Goal: Transaction & Acquisition: Download file/media

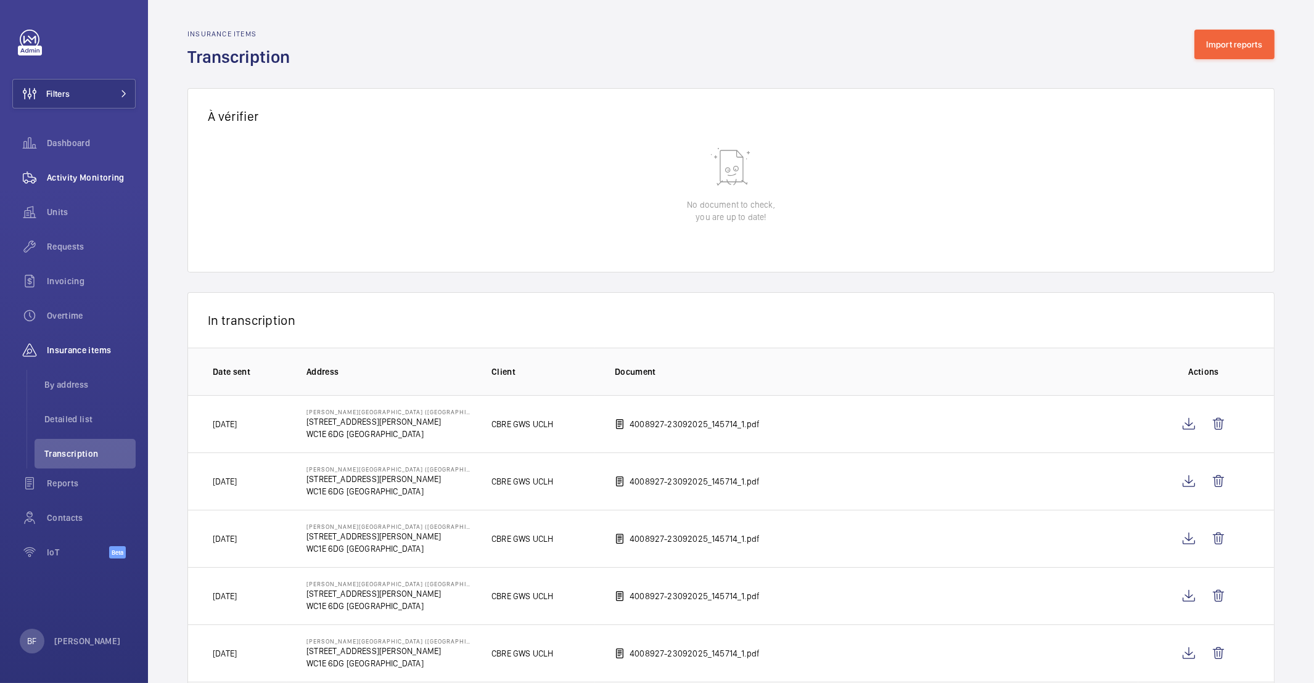
click at [89, 171] on span "Activity Monitoring" at bounding box center [91, 177] width 89 height 12
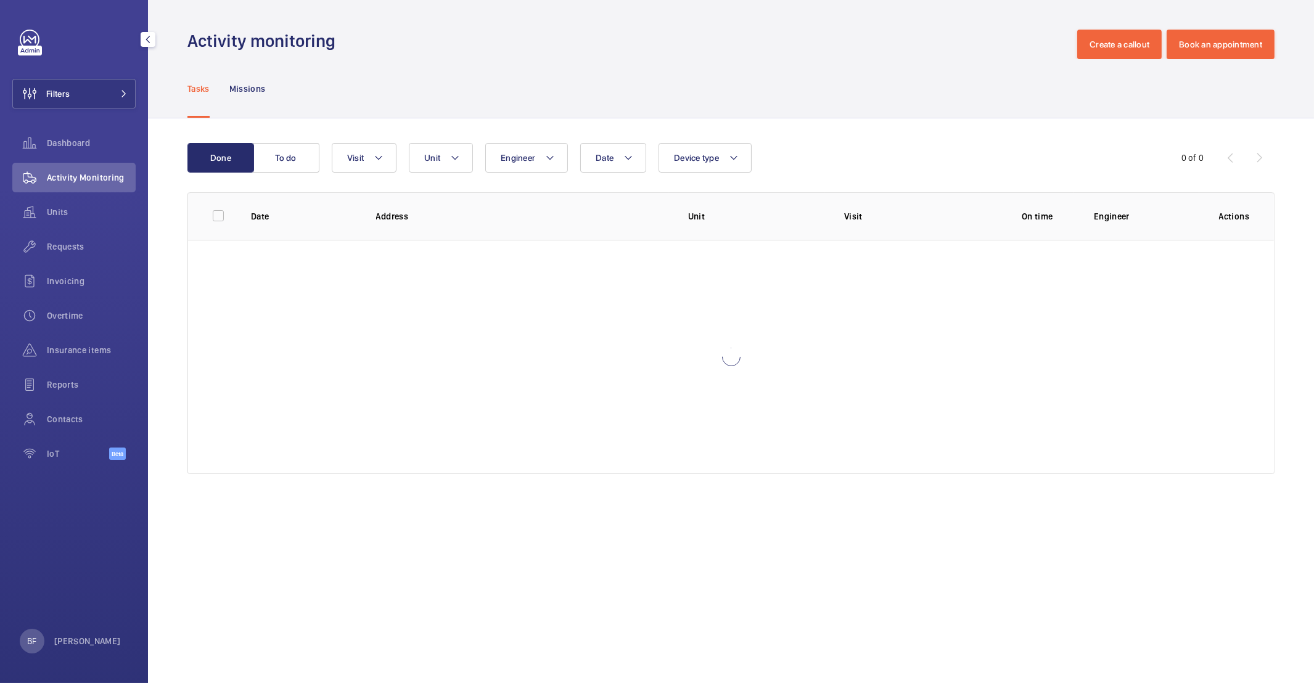
click at [87, 173] on span "Activity Monitoring" at bounding box center [91, 177] width 89 height 12
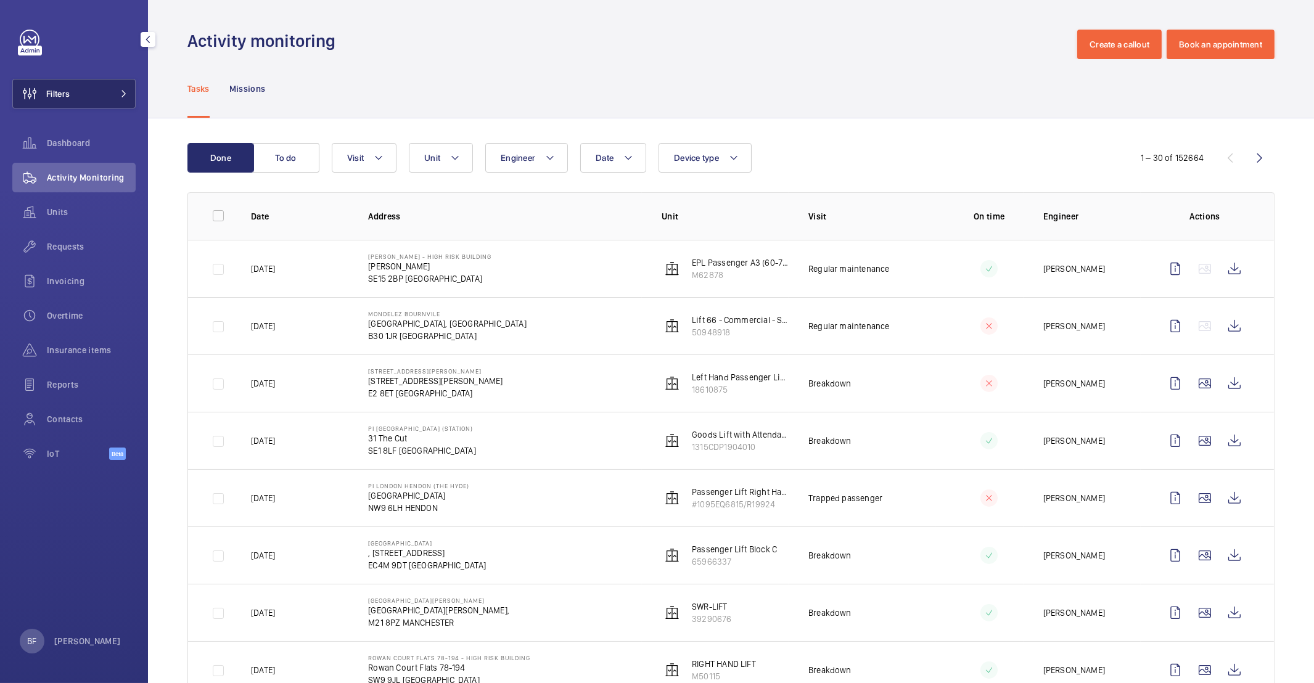
click at [101, 94] on button "Filters" at bounding box center [73, 94] width 123 height 30
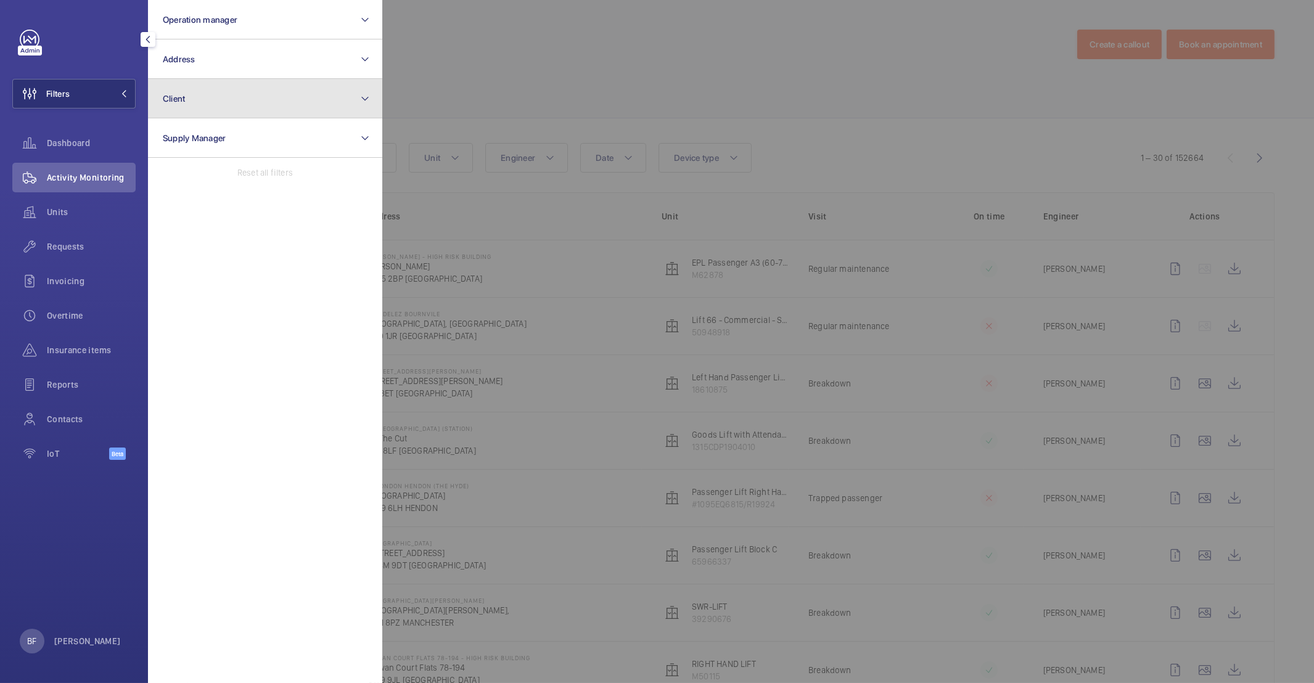
click at [237, 99] on button "Client" at bounding box center [265, 98] width 234 height 39
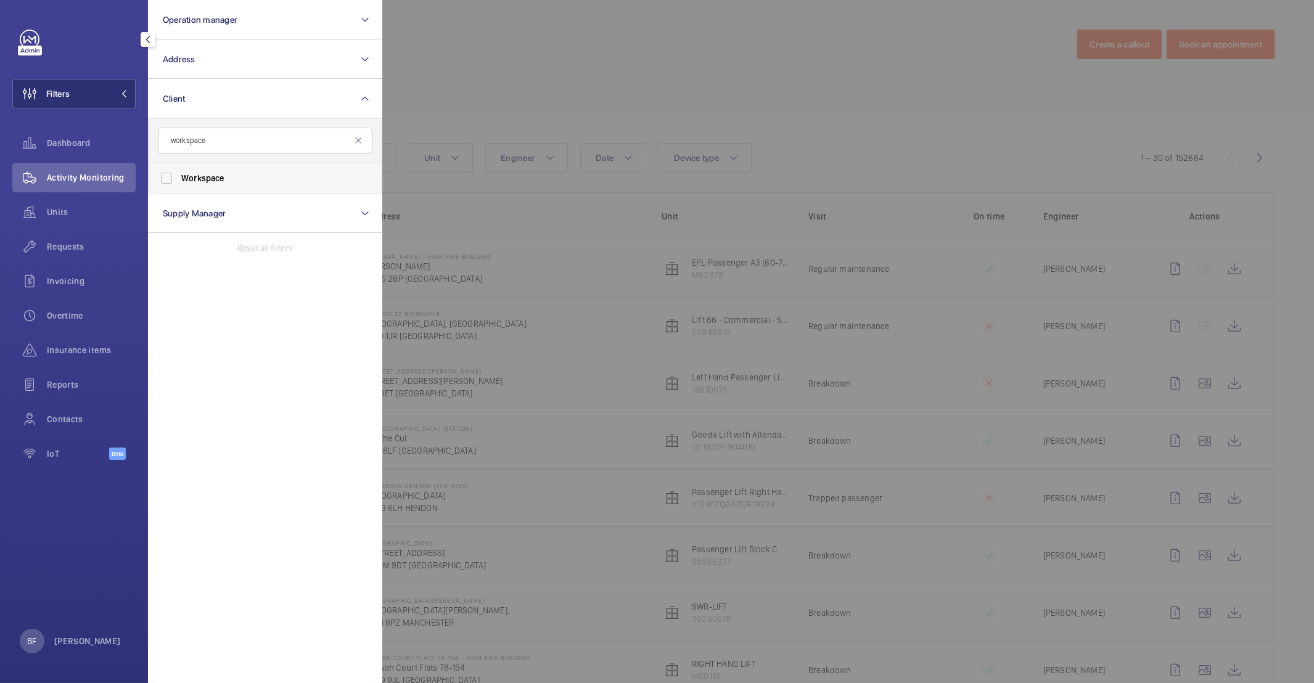
type input "workspace"
click at [215, 184] on label "Workspace" at bounding box center [256, 178] width 215 height 30
click at [179, 184] on input "Workspace" at bounding box center [166, 178] width 25 height 25
checkbox input "true"
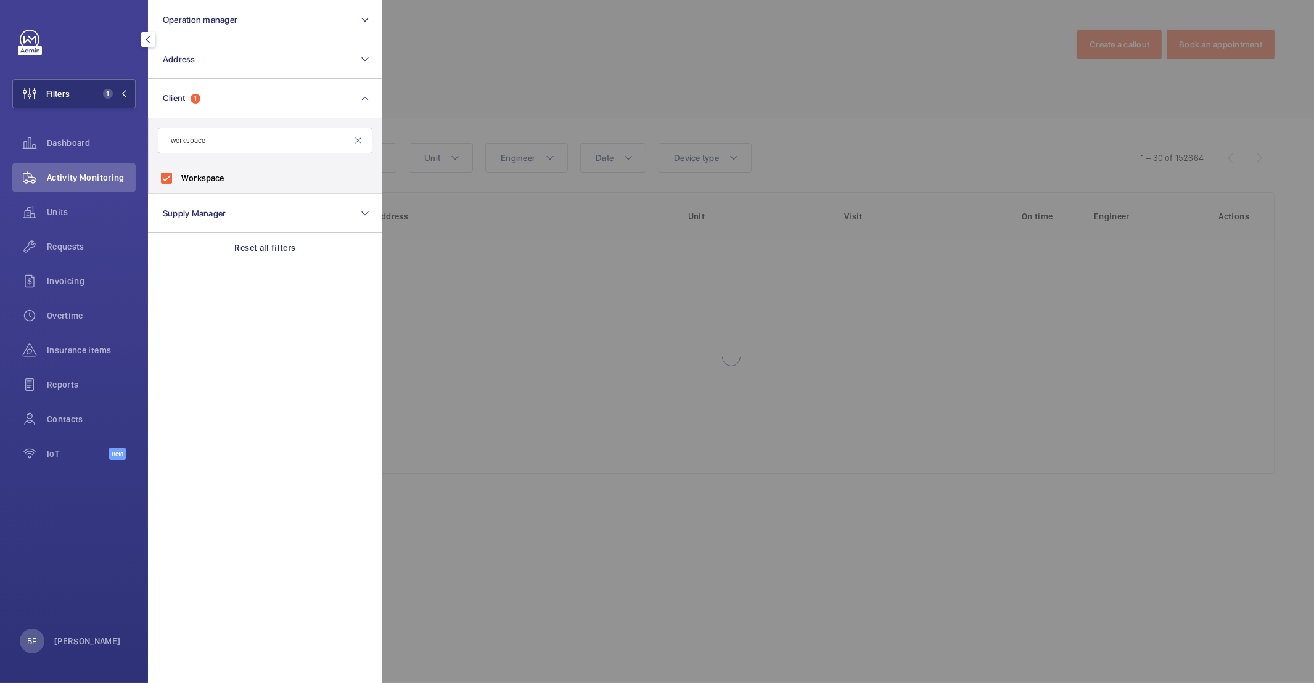
click at [512, 52] on div at bounding box center [1039, 341] width 1314 height 683
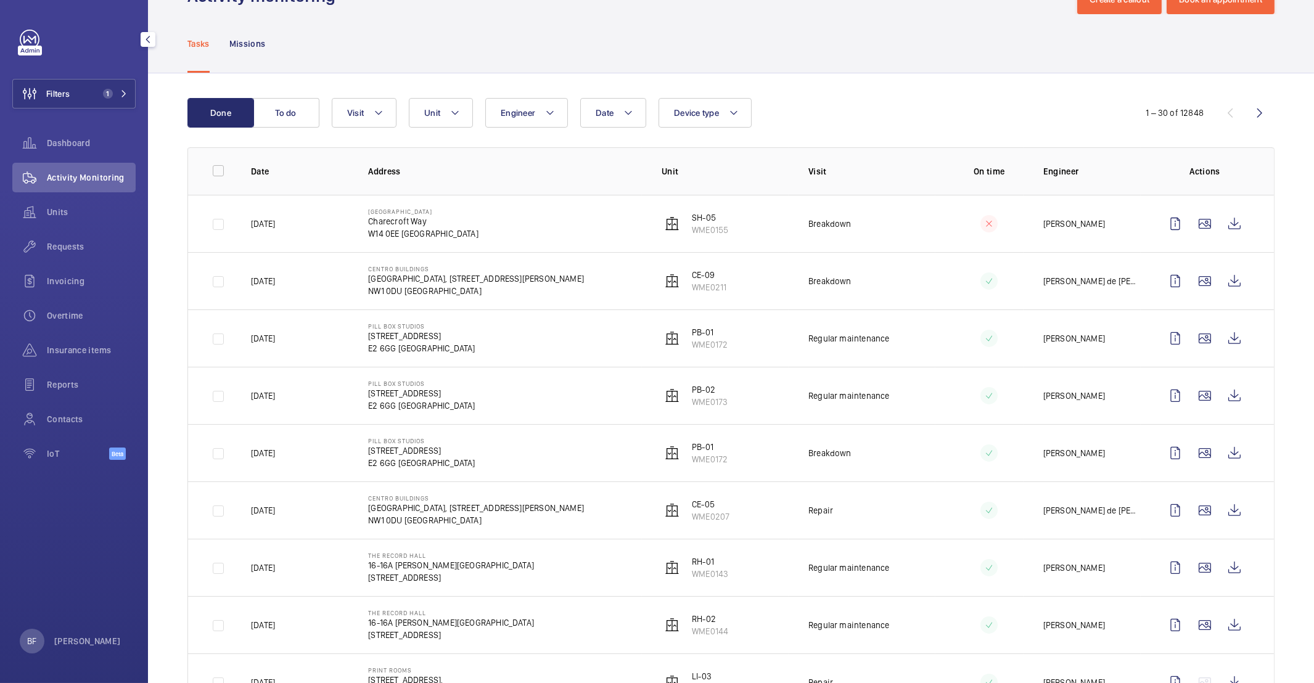
scroll to position [46, 0]
click at [376, 109] on mat-icon at bounding box center [379, 112] width 10 height 15
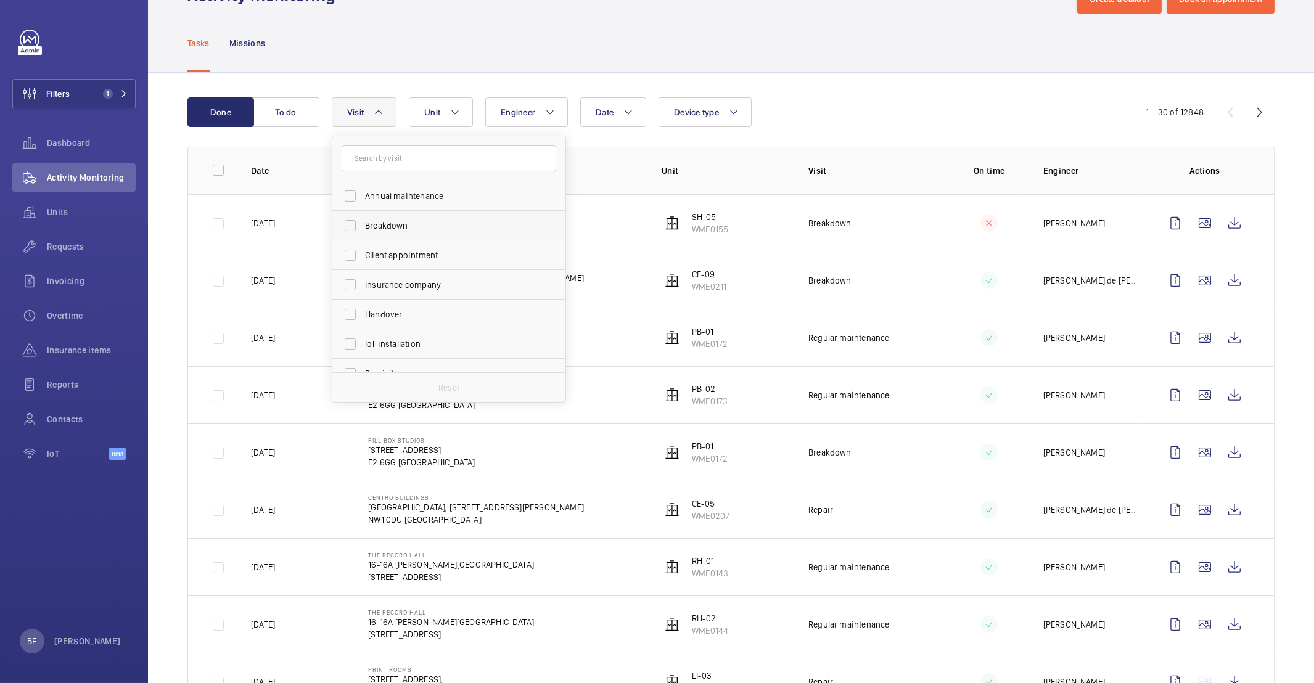
click at [406, 234] on label "Breakdown" at bounding box center [439, 226] width 215 height 30
click at [363, 234] on input "Breakdown" at bounding box center [350, 225] width 25 height 25
checkbox input "true"
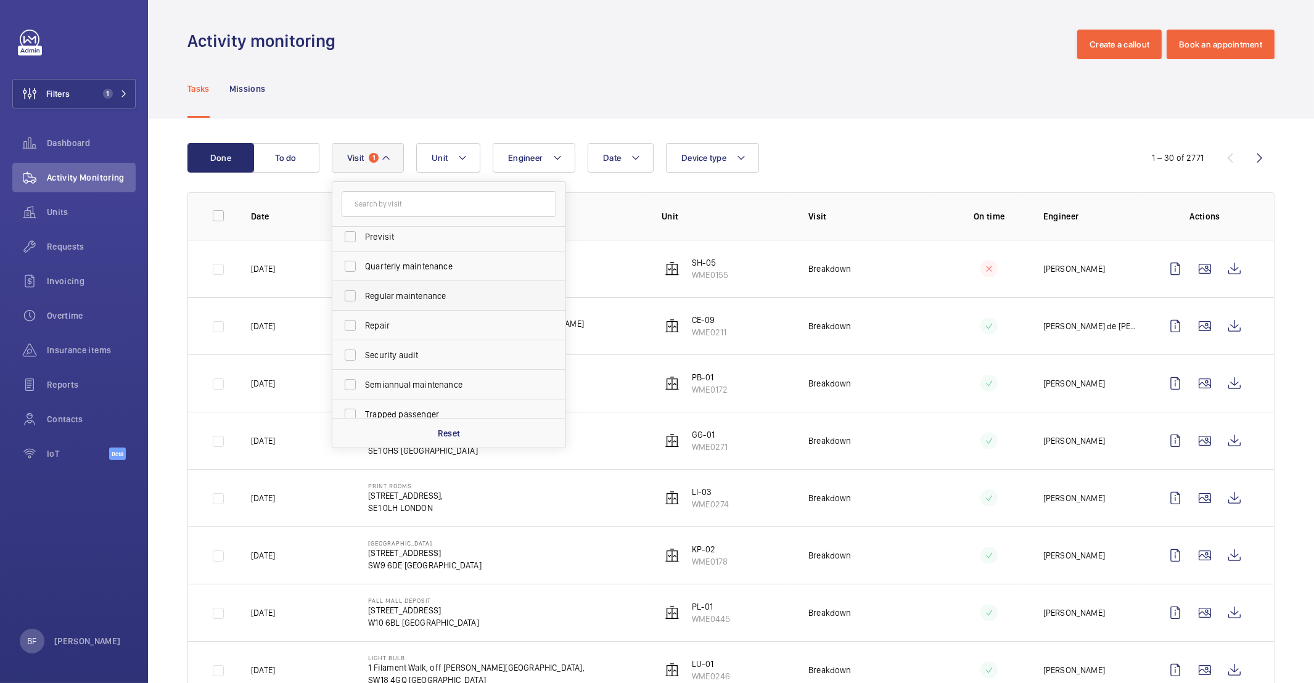
scroll to position [193, 0]
click at [432, 391] on label "Trapped passenger" at bounding box center [439, 404] width 215 height 30
click at [363, 391] on input "Trapped passenger" at bounding box center [350, 403] width 25 height 25
checkbox input "true"
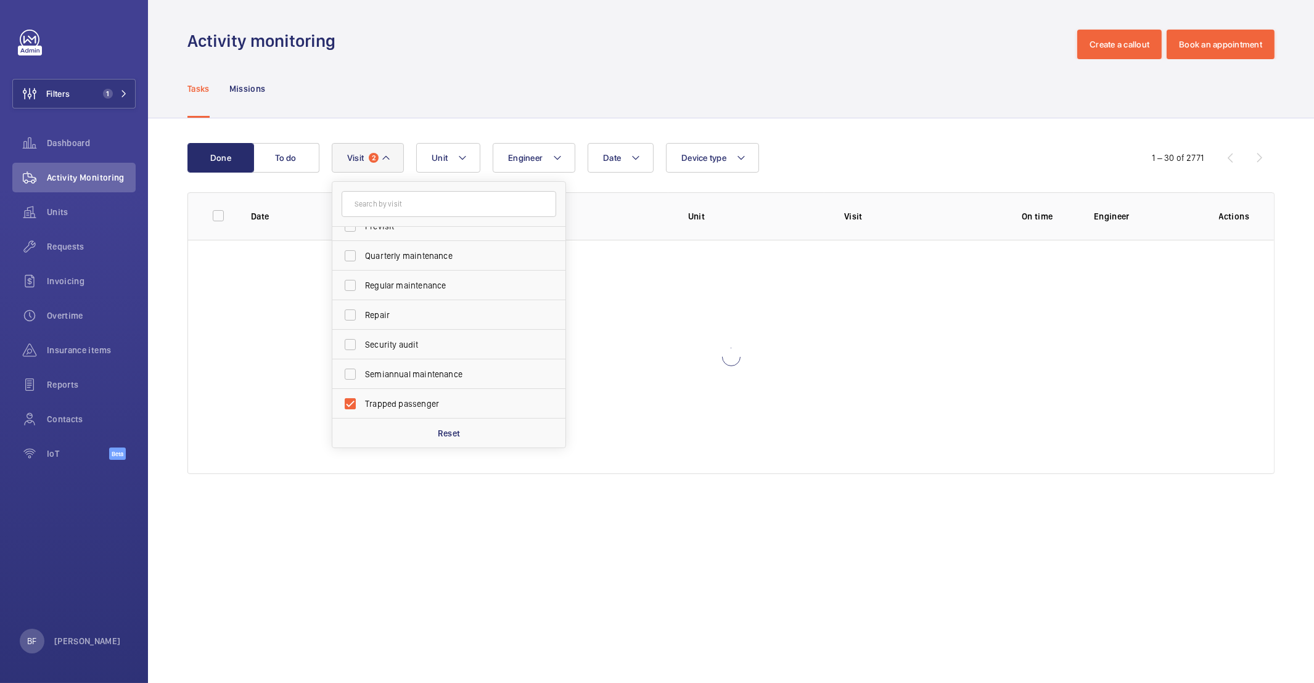
click at [527, 70] on div "Tasks Missions" at bounding box center [730, 88] width 1087 height 59
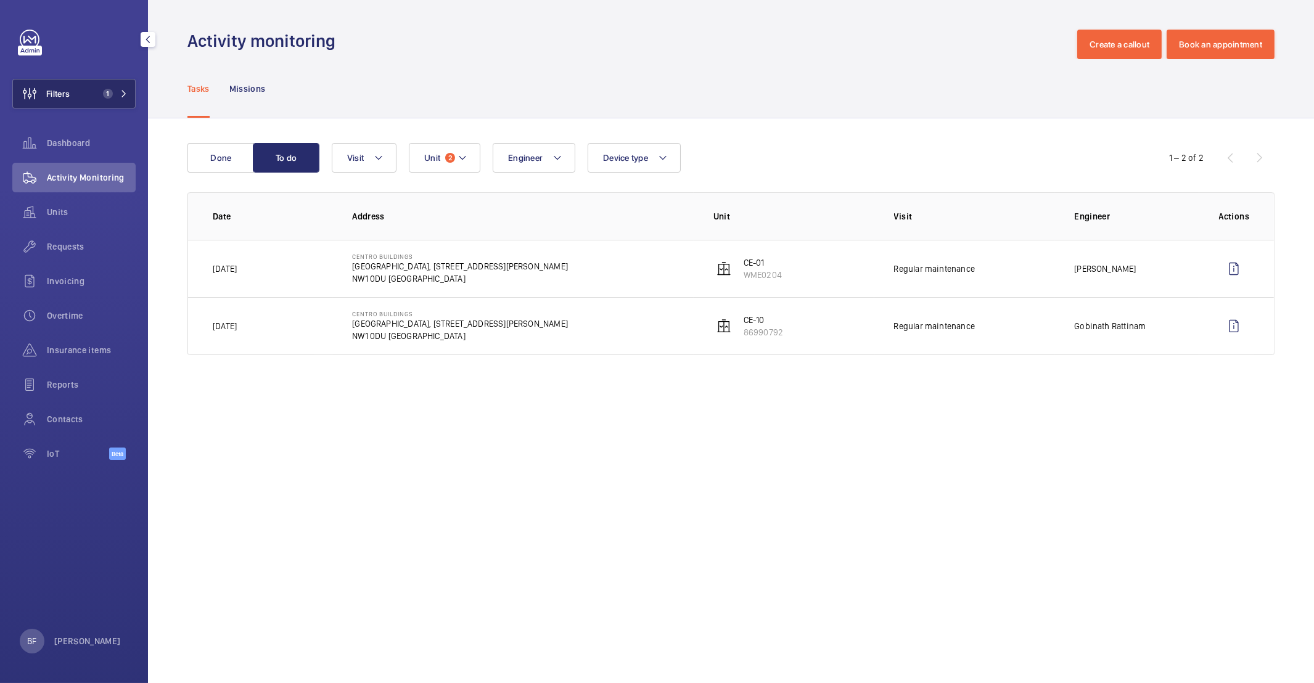
click at [110, 89] on span "1" at bounding box center [108, 94] width 10 height 10
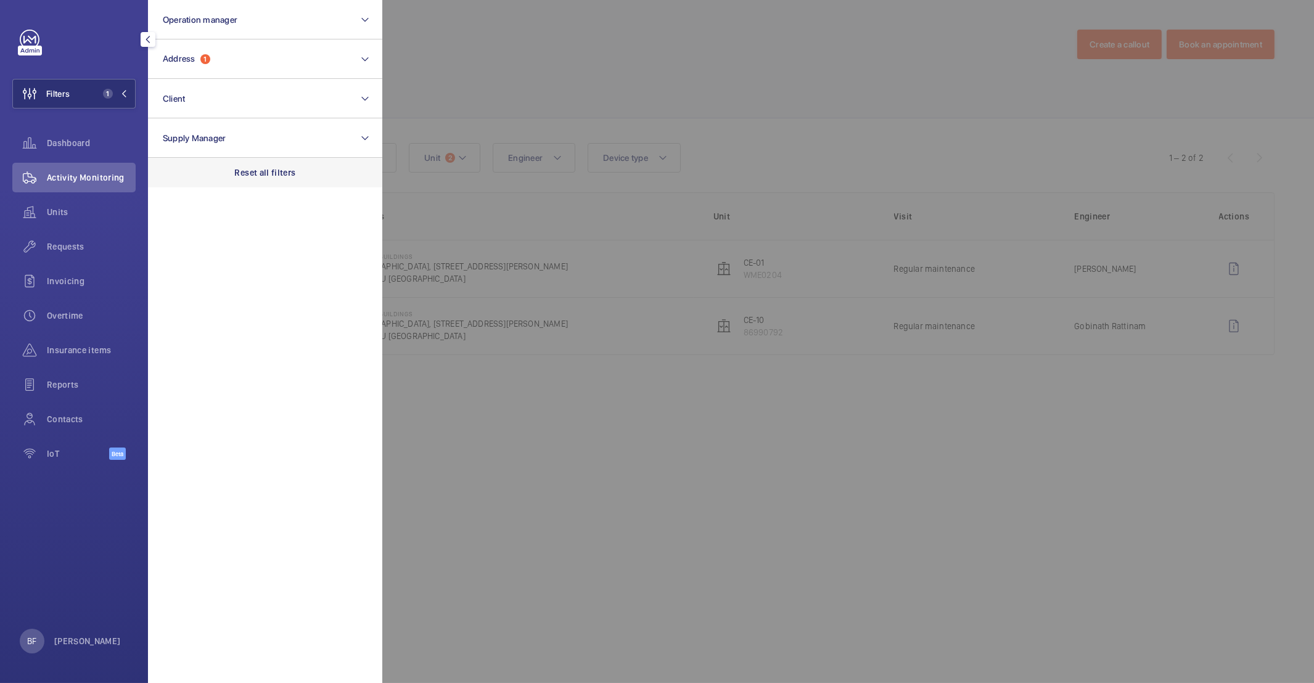
click at [252, 162] on div "Reset all filters" at bounding box center [265, 173] width 234 height 30
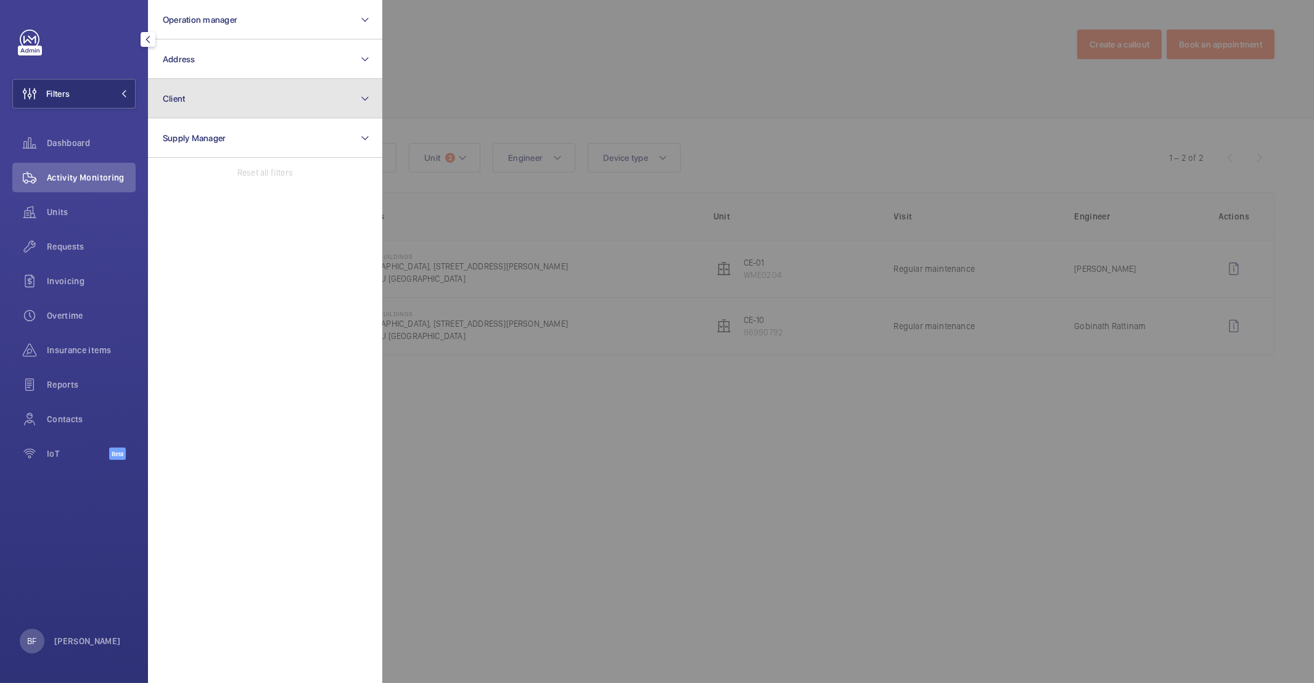
click at [245, 96] on button "Client" at bounding box center [265, 98] width 234 height 39
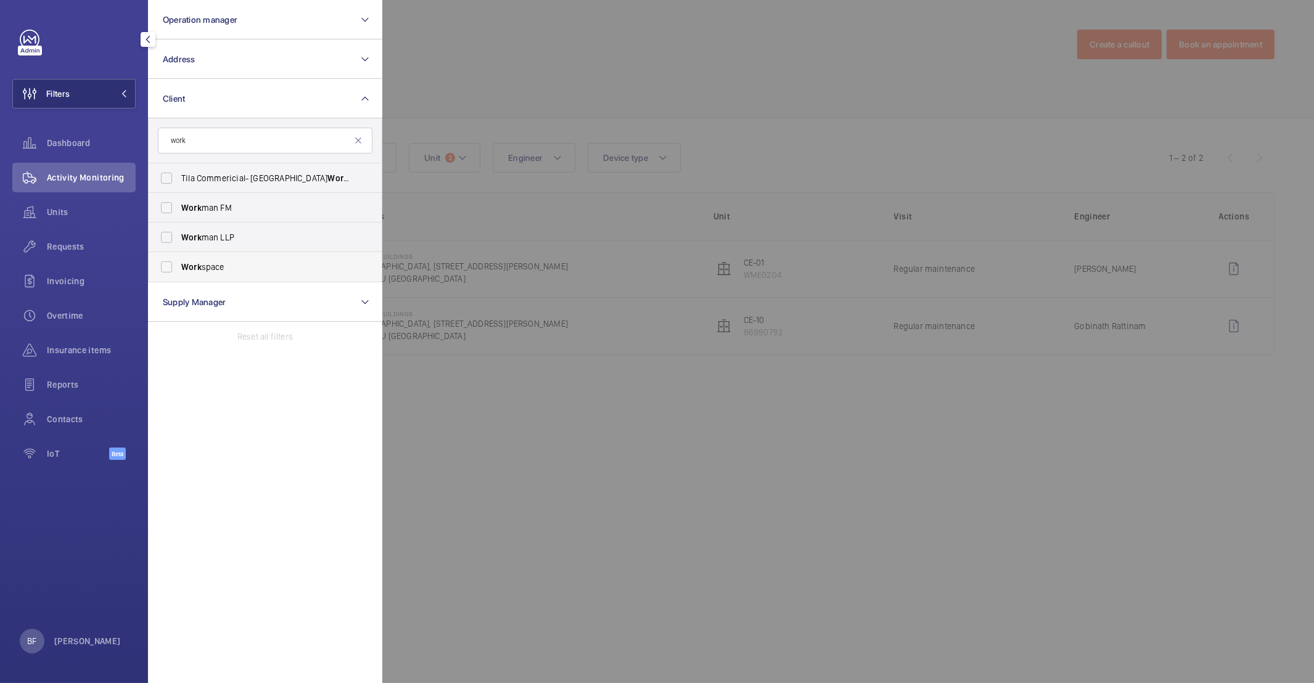
type input "work"
click at [226, 270] on span "Work space" at bounding box center [266, 267] width 170 height 12
click at [179, 270] on input "Work space" at bounding box center [166, 267] width 25 height 25
checkbox input "true"
click at [634, 80] on div at bounding box center [1039, 341] width 1314 height 683
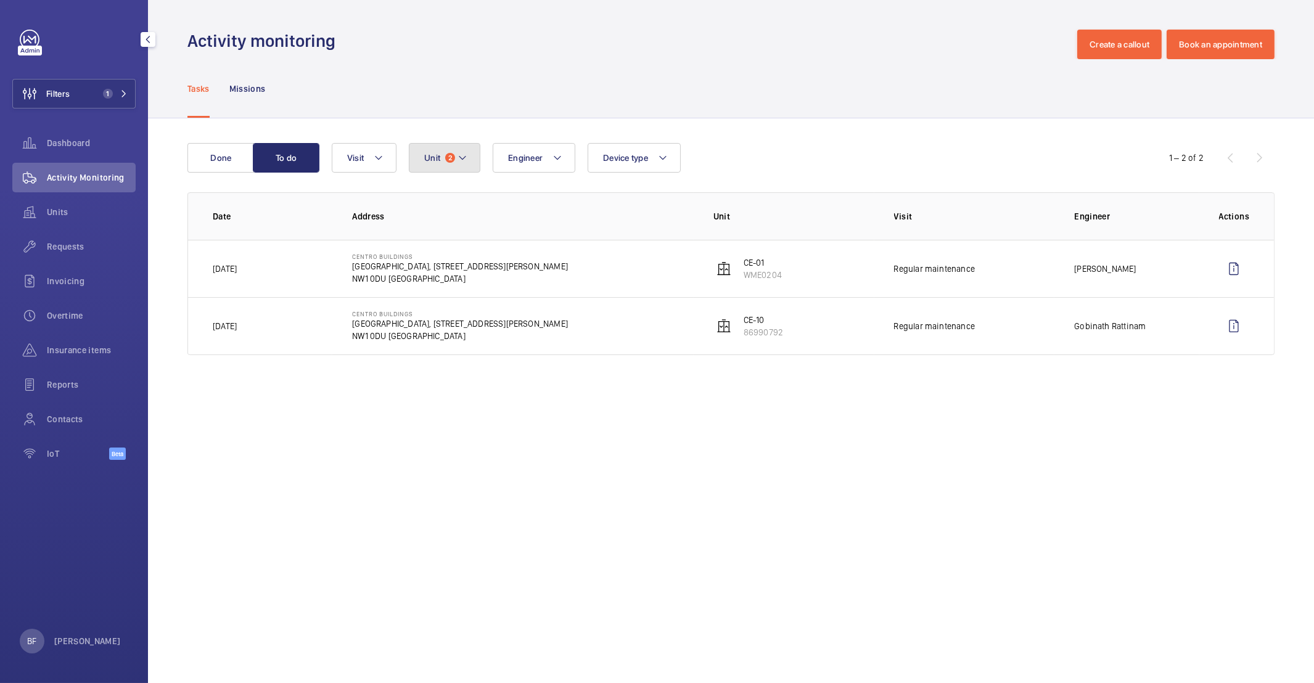
click at [418, 149] on button "Unit 2" at bounding box center [445, 158] width 72 height 30
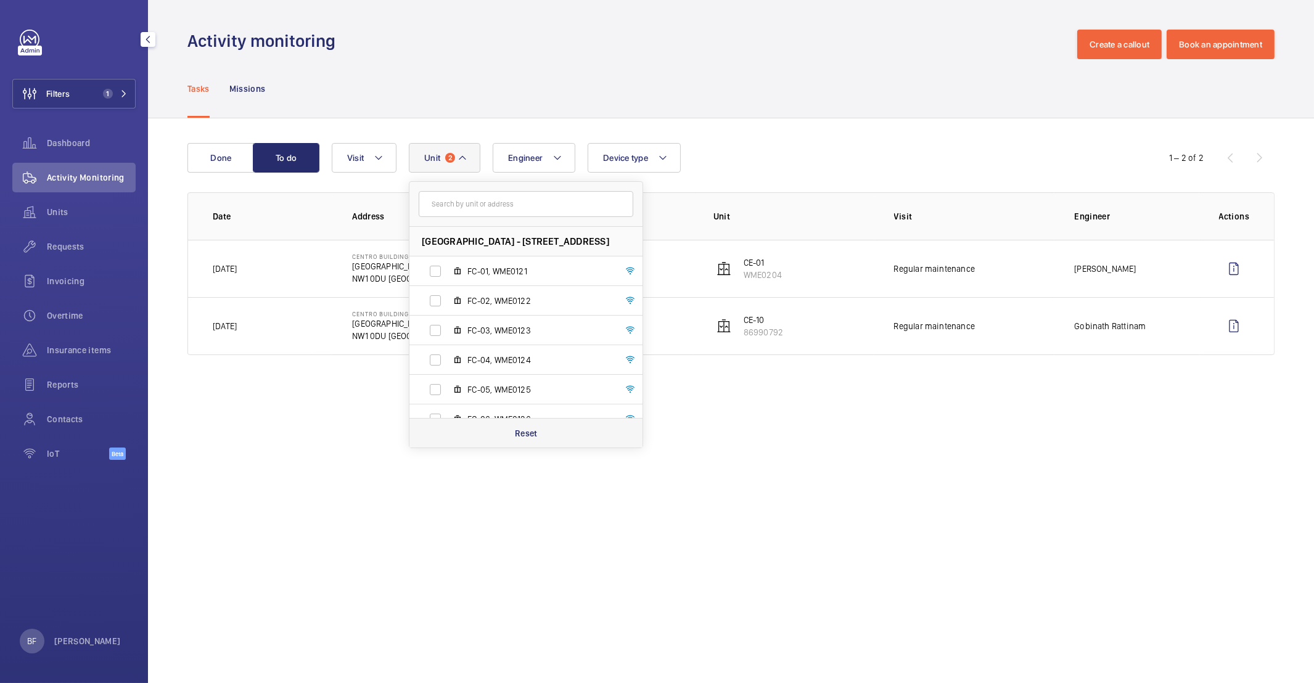
click at [526, 443] on div "Reset" at bounding box center [525, 433] width 233 height 30
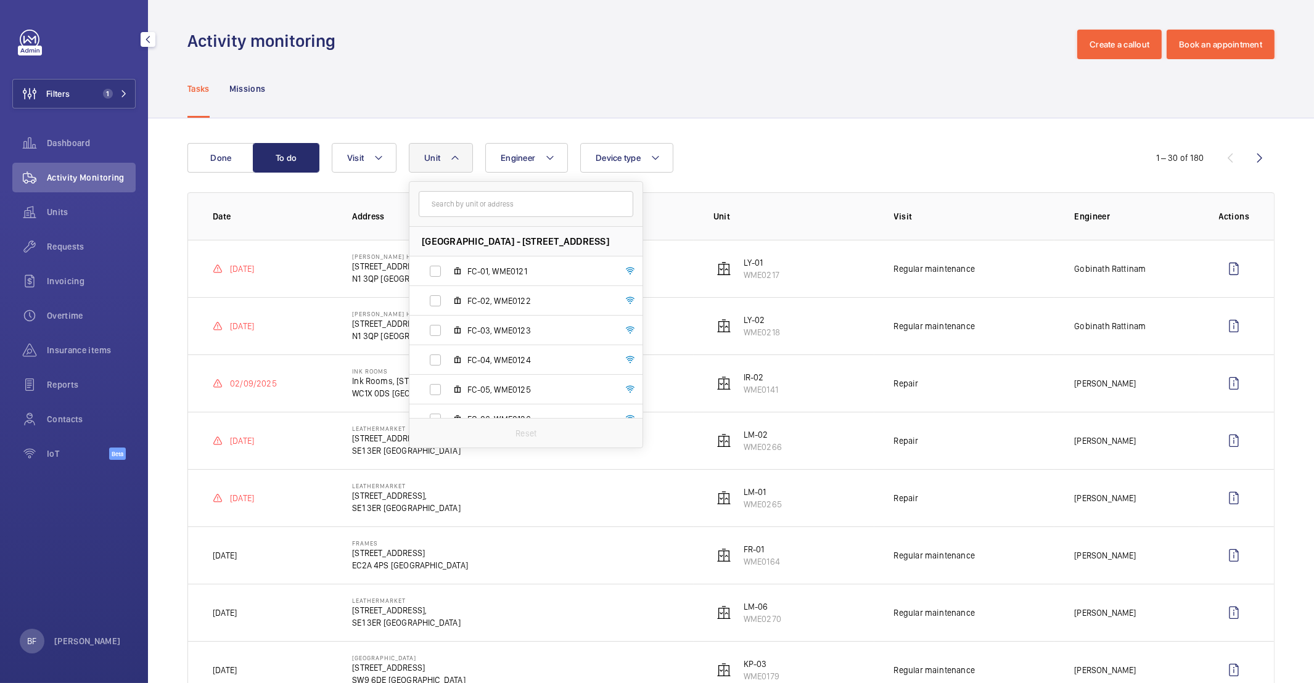
click at [470, 55] on div "Activity monitoring Create a callout Book an appointment" at bounding box center [730, 45] width 1087 height 30
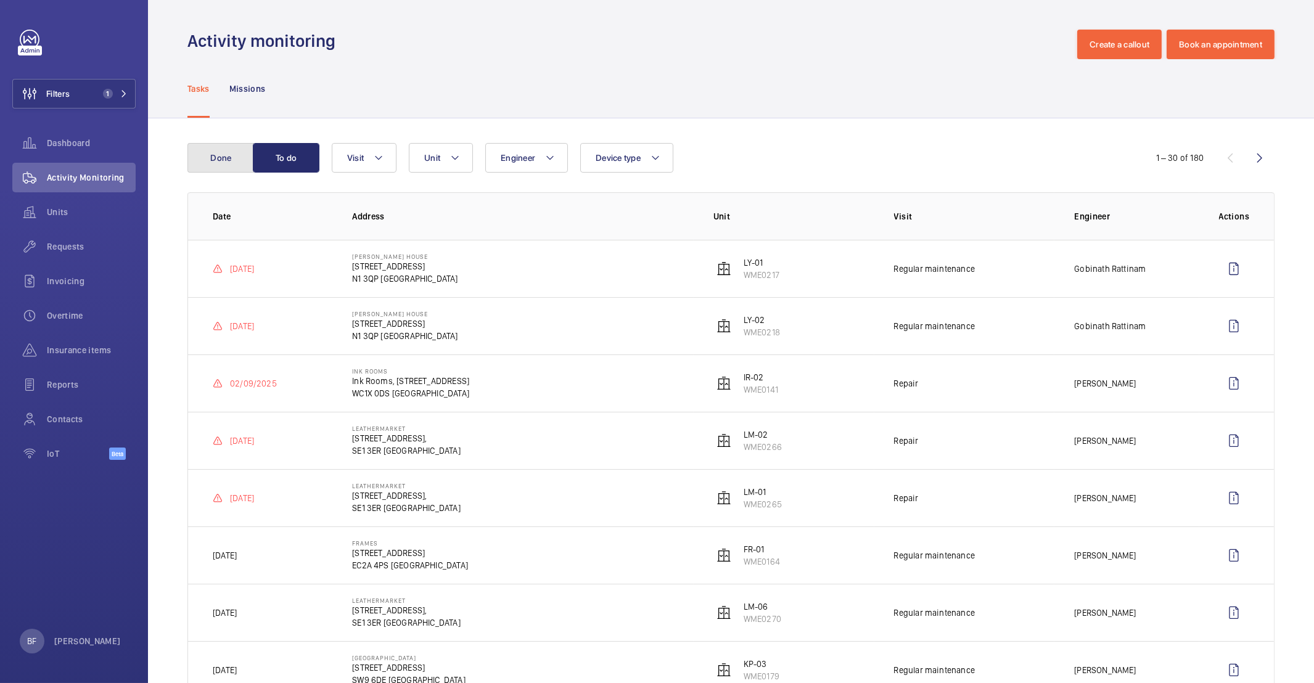
click at [234, 156] on button "Done" at bounding box center [220, 158] width 67 height 30
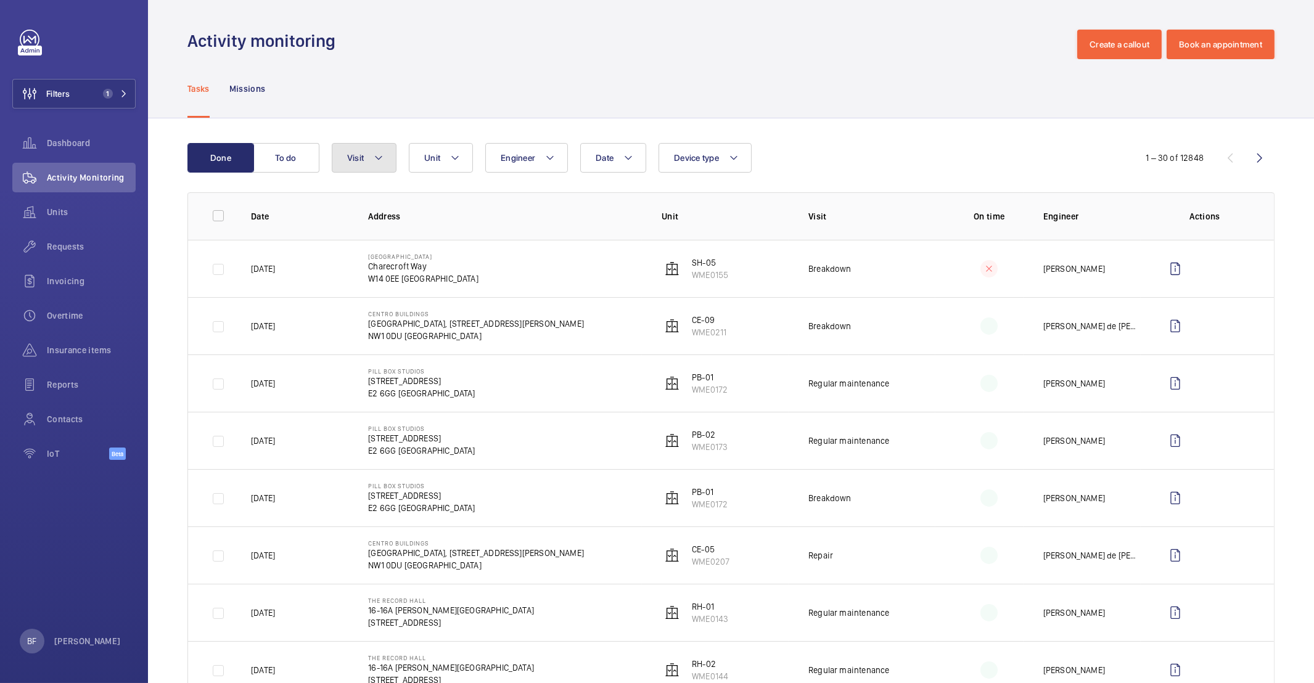
click at [375, 162] on mat-icon at bounding box center [379, 157] width 10 height 15
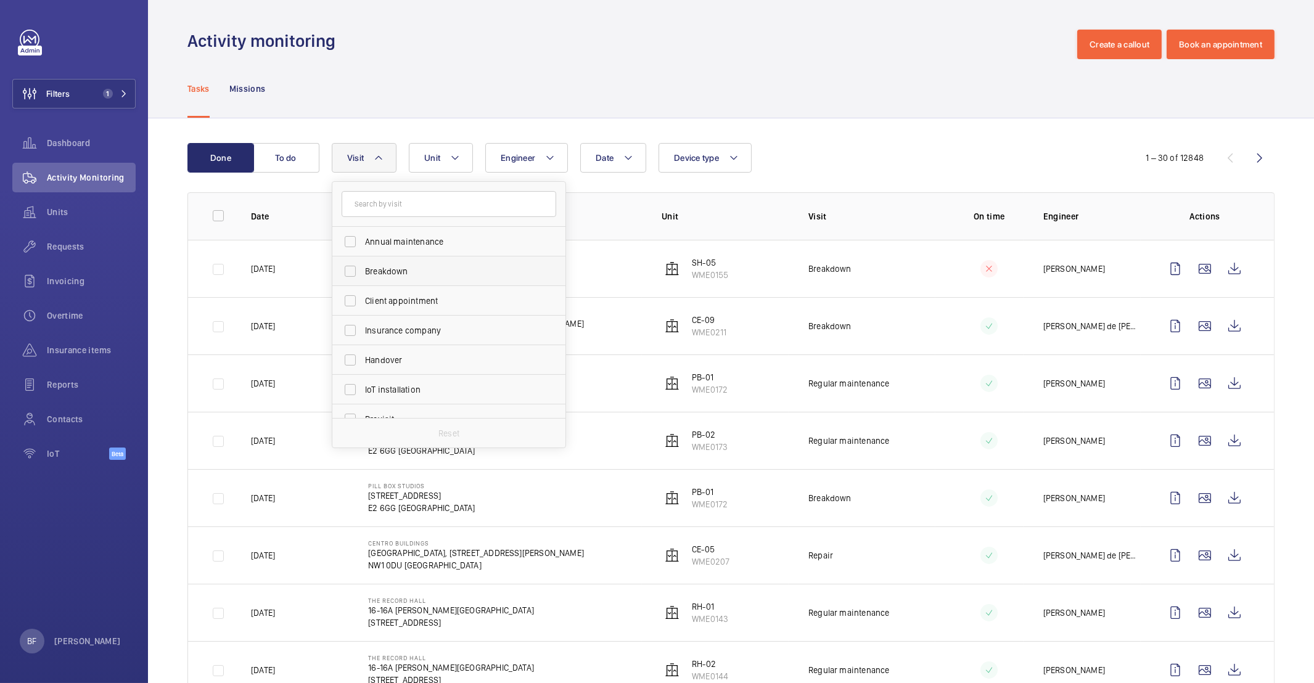
click at [411, 268] on span "Breakdown" at bounding box center [450, 271] width 170 height 12
click at [363, 268] on input "Breakdown" at bounding box center [350, 271] width 25 height 25
checkbox input "true"
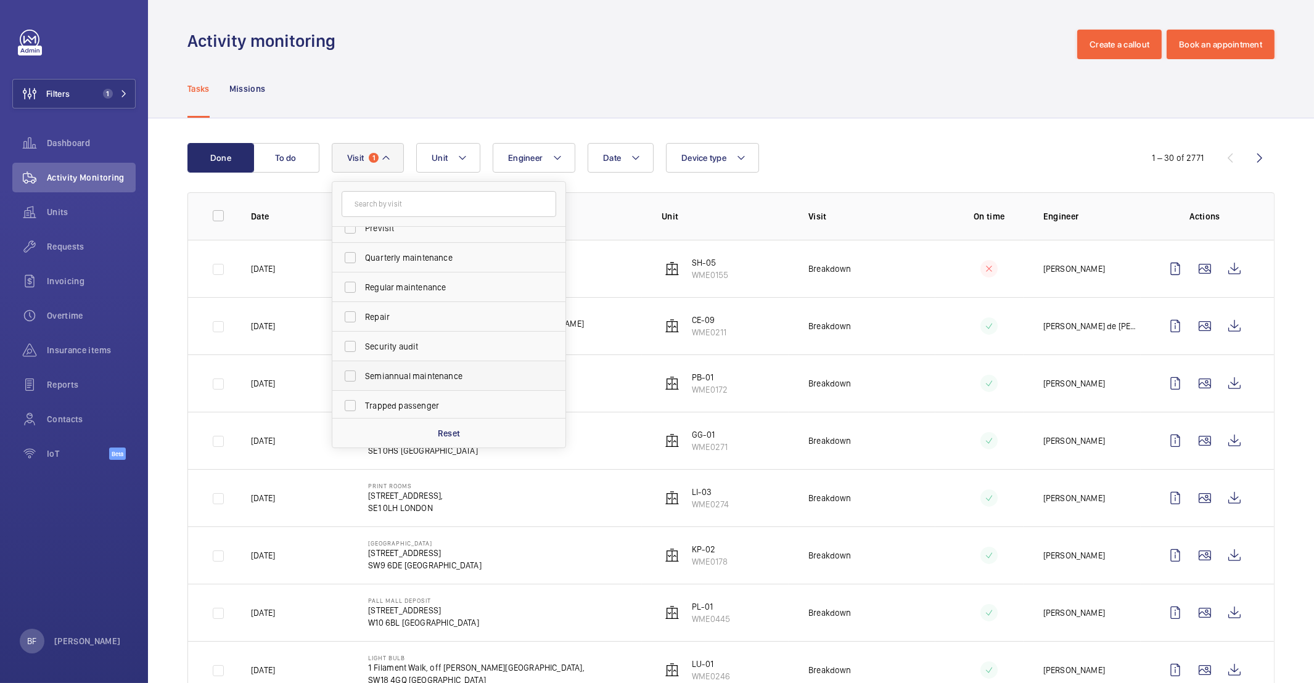
scroll to position [193, 0]
click at [428, 408] on span "Trapped passenger" at bounding box center [450, 404] width 170 height 12
click at [363, 408] on input "Trapped passenger" at bounding box center [350, 403] width 25 height 25
checkbox input "true"
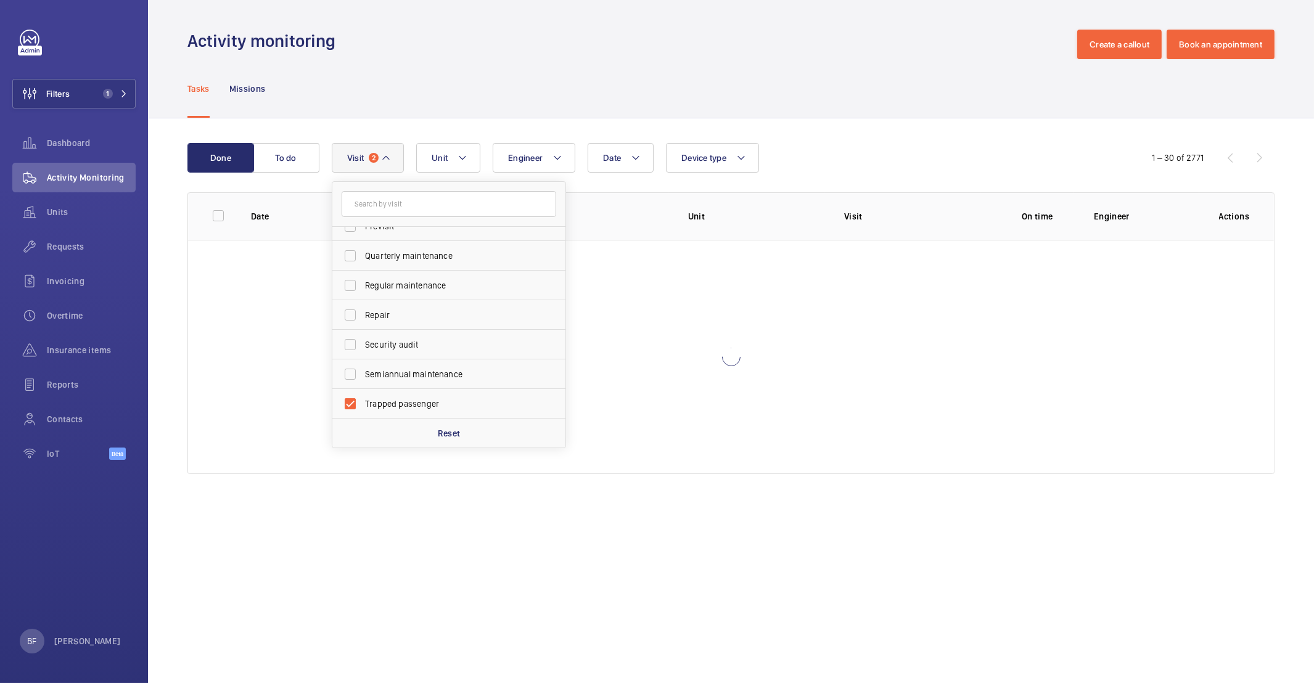
click at [371, 78] on div "Tasks Missions" at bounding box center [730, 88] width 1087 height 59
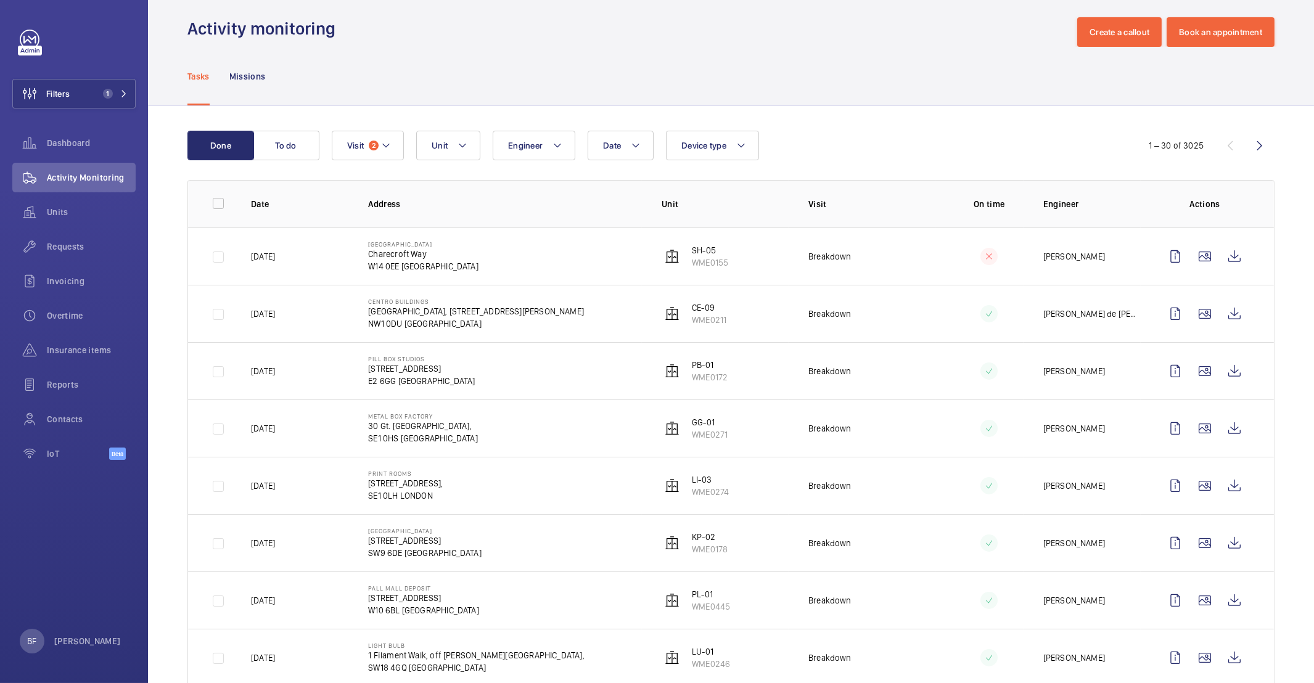
scroll to position [26, 0]
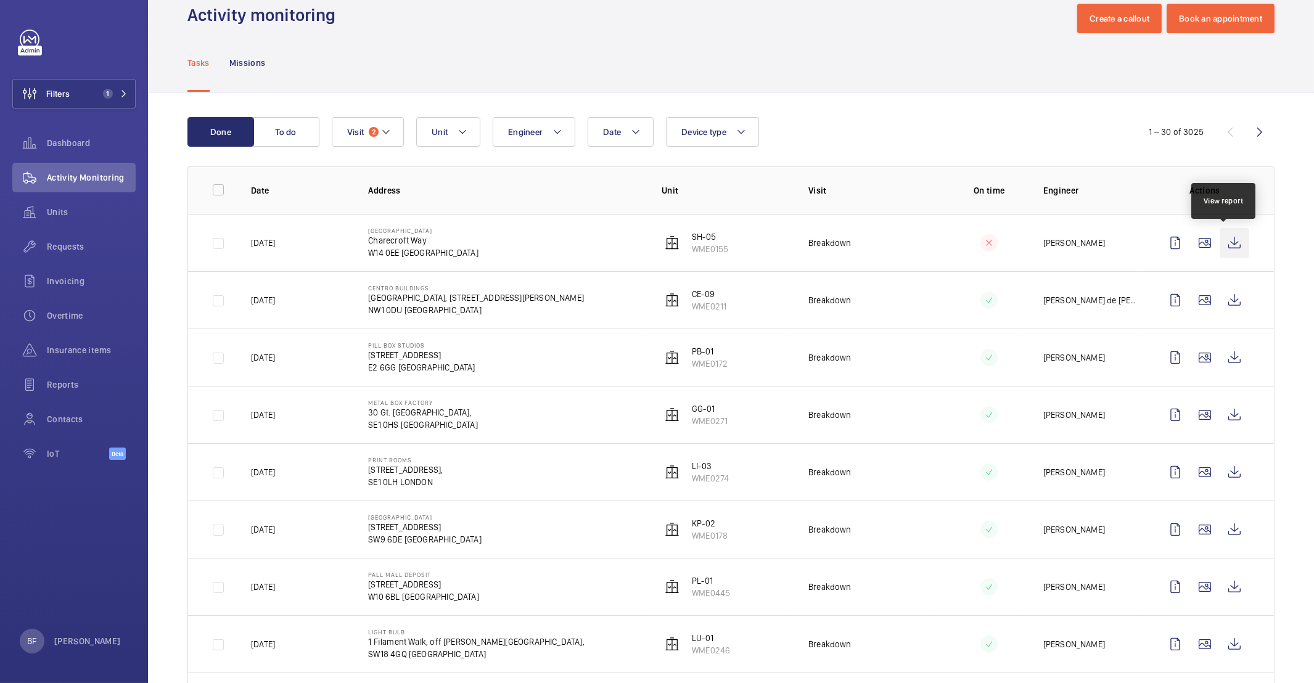
click at [1229, 248] on wm-front-icon-button at bounding box center [1234, 243] width 30 height 30
